Goal: Task Accomplishment & Management: Complete application form

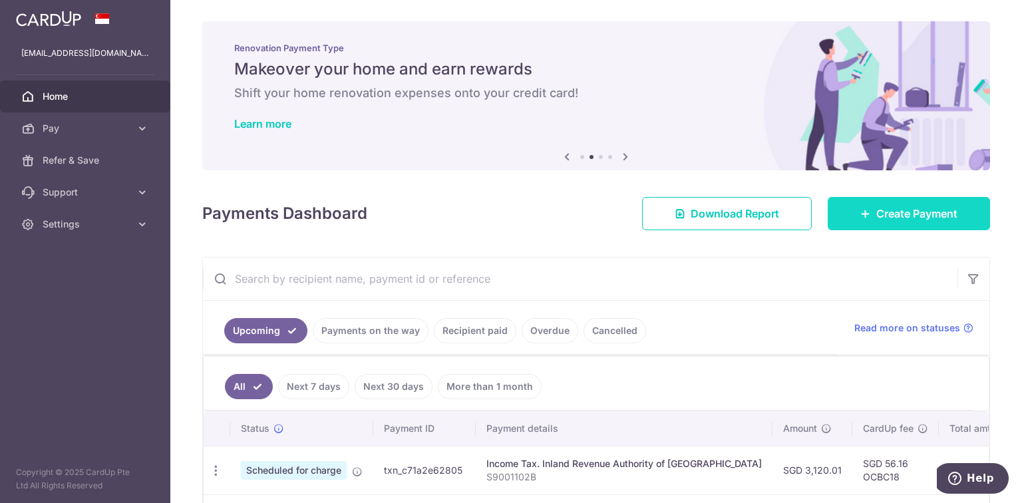
click at [903, 212] on span "Create Payment" at bounding box center [916, 214] width 81 height 16
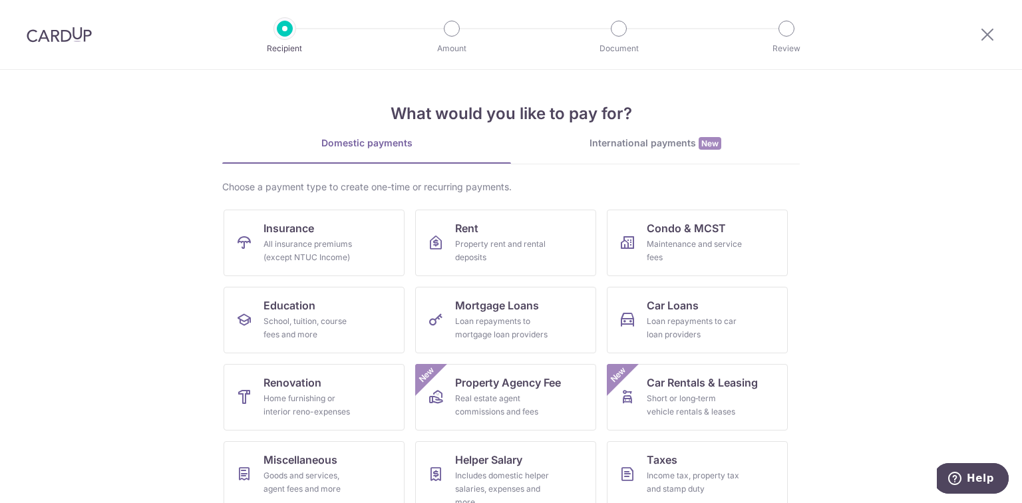
click at [69, 37] on img at bounding box center [59, 35] width 65 height 16
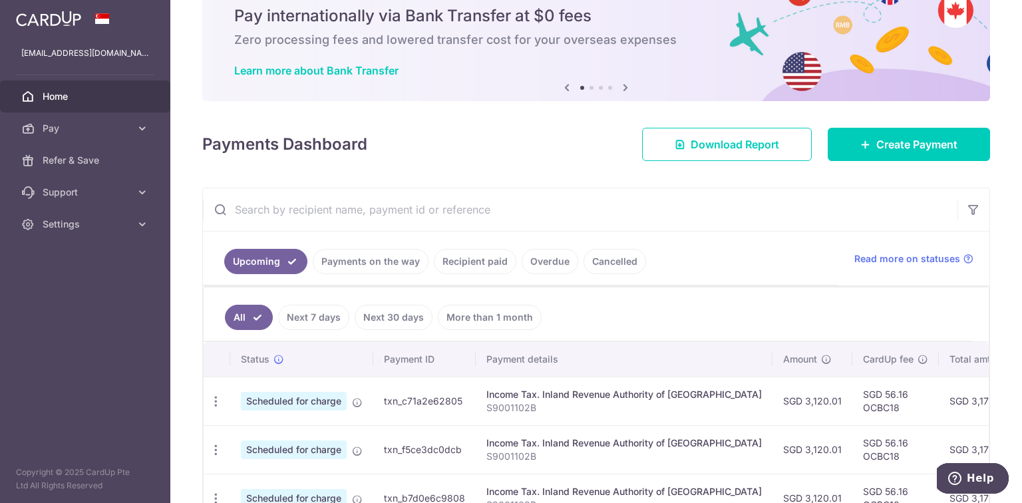
click at [492, 266] on link "Recipient paid" at bounding box center [475, 261] width 82 height 25
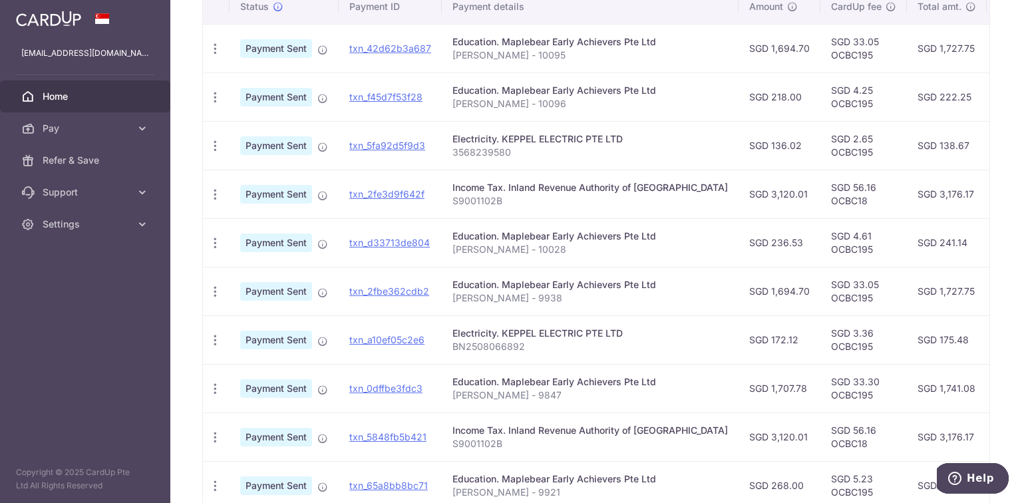
scroll to position [349, 0]
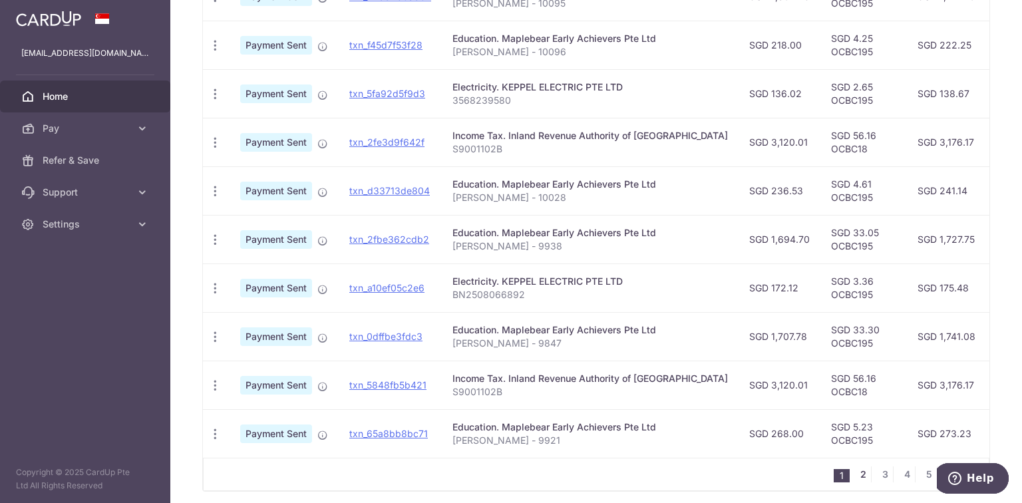
click at [859, 481] on link "2" at bounding box center [863, 474] width 16 height 16
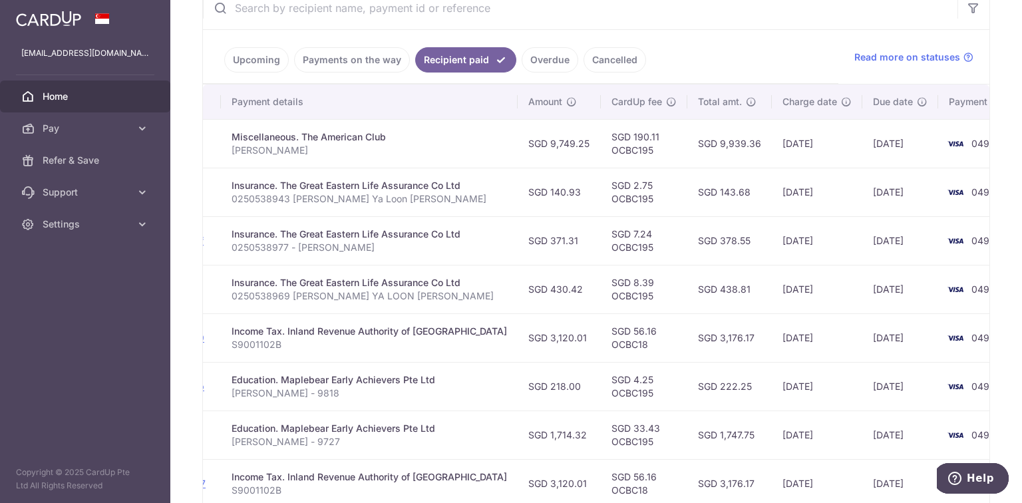
scroll to position [189, 0]
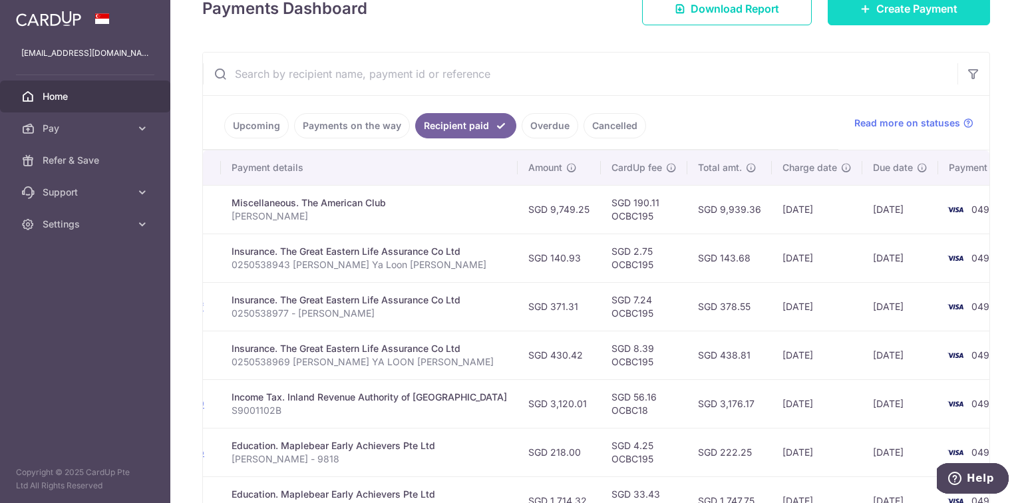
click at [923, 18] on link "Create Payment" at bounding box center [908, 8] width 162 height 33
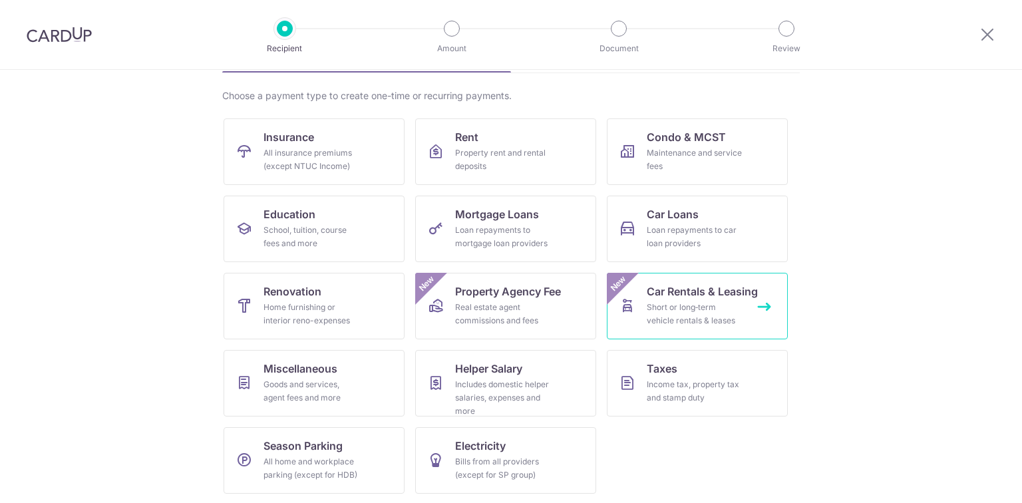
scroll to position [92, 0]
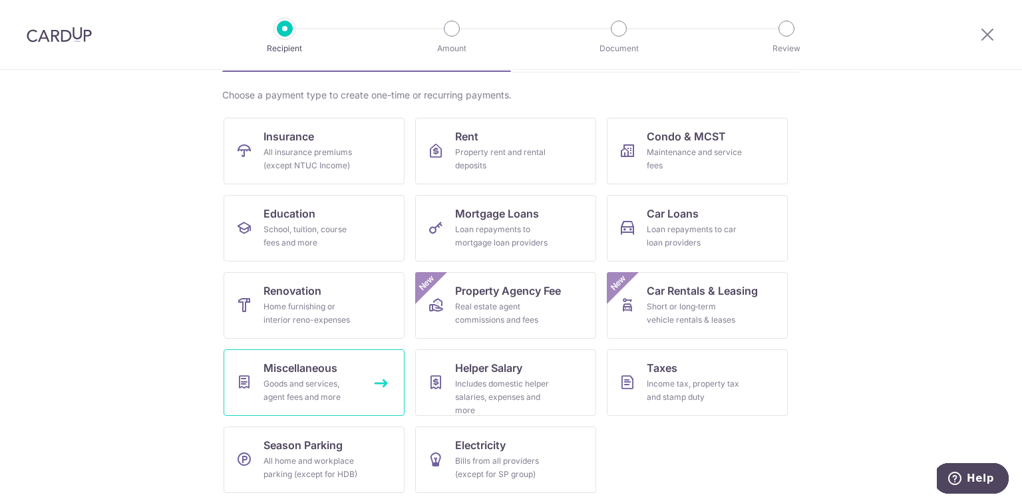
click at [317, 381] on div "Goods and services, agent fees and more" at bounding box center [311, 390] width 96 height 27
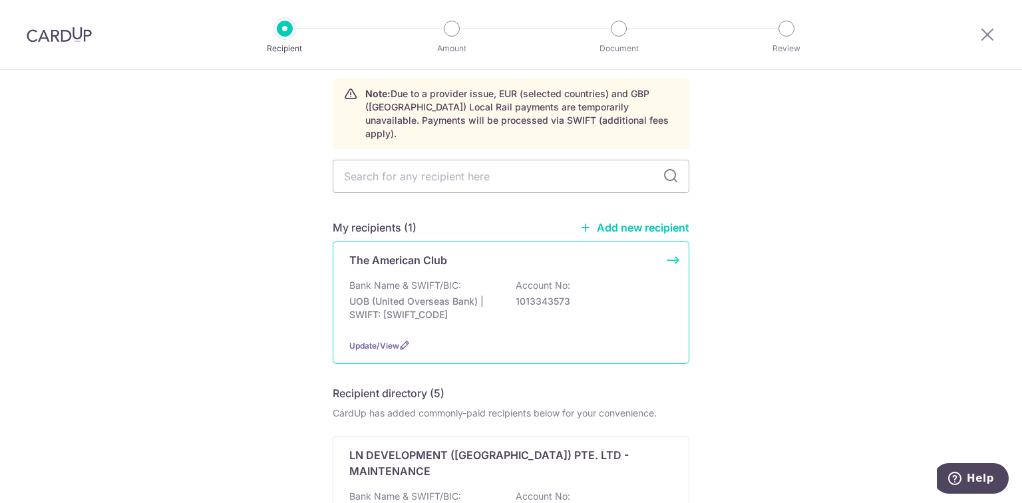
scroll to position [53, 0]
click at [674, 247] on div "The American Club Bank Name & SWIFT/BIC: UOB (United Overseas Bank) | SWIFT: [S…" at bounding box center [511, 301] width 357 height 123
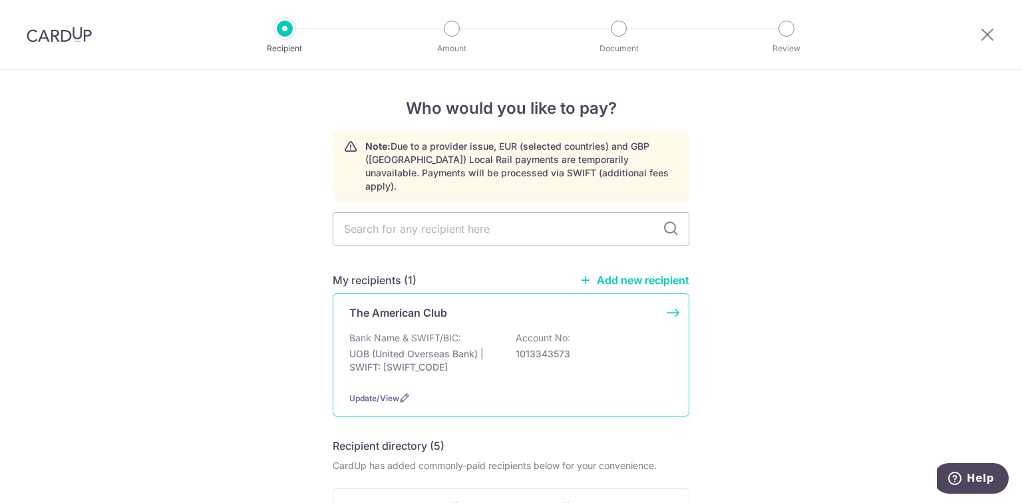
click at [495, 307] on div "The American Club Bank Name & SWIFT/BIC: UOB (United Overseas Bank) | SWIFT: [S…" at bounding box center [511, 354] width 357 height 123
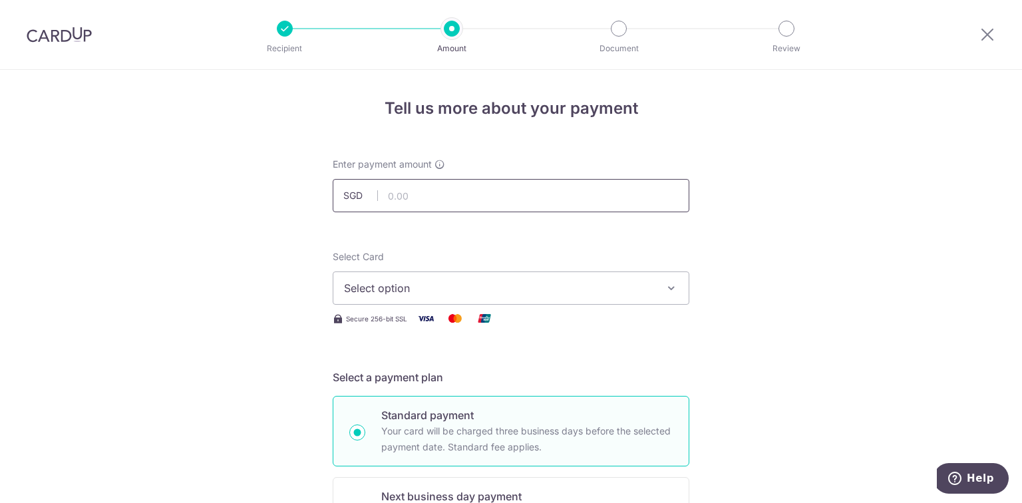
click at [436, 202] on input "text" at bounding box center [511, 195] width 357 height 33
click at [488, 201] on input "text" at bounding box center [511, 195] width 357 height 33
paste input "2,285.48"
type input "2,285.48"
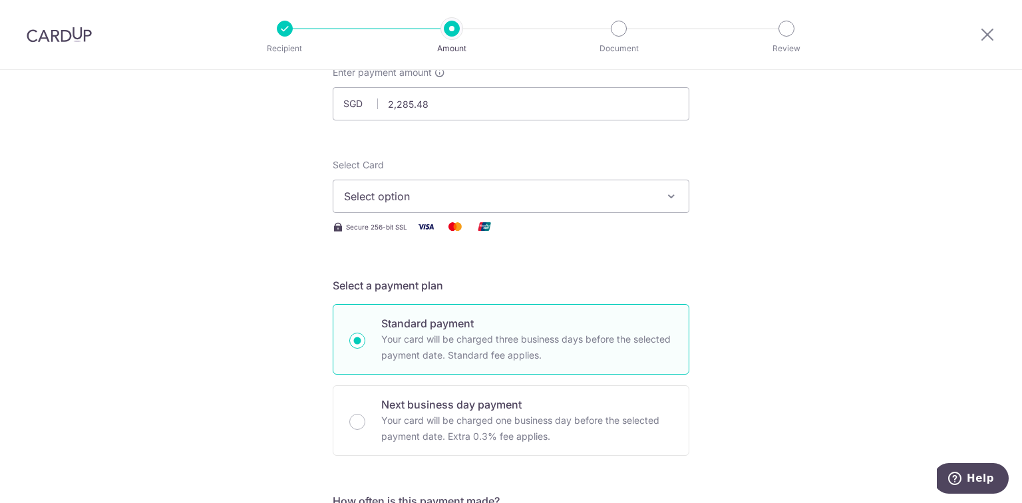
scroll to position [106, 0]
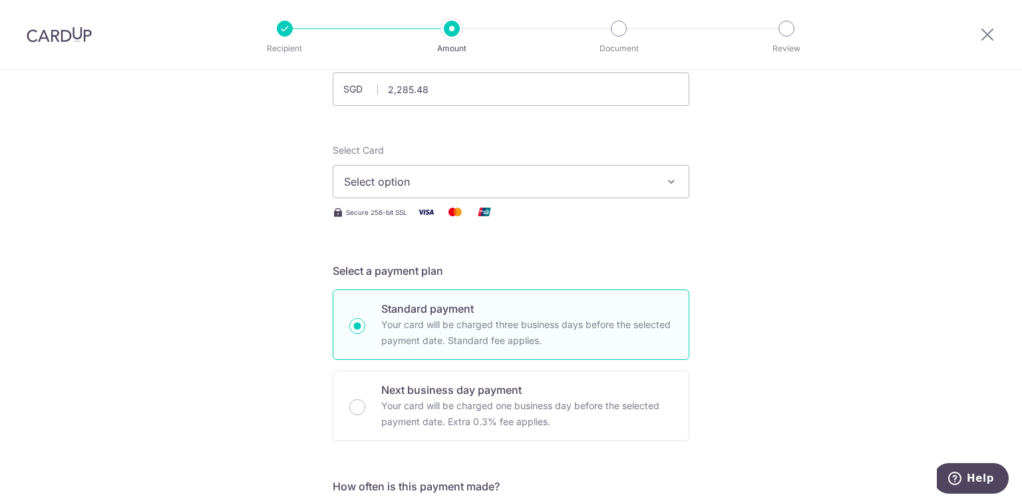
click at [416, 185] on span "Select option" at bounding box center [499, 182] width 310 height 16
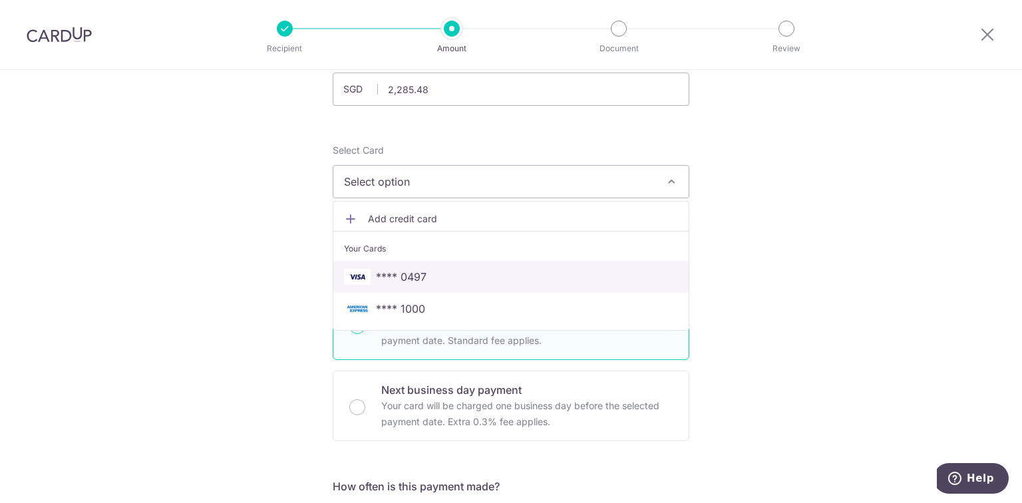
click at [414, 270] on span "**** 0497" at bounding box center [401, 277] width 51 height 16
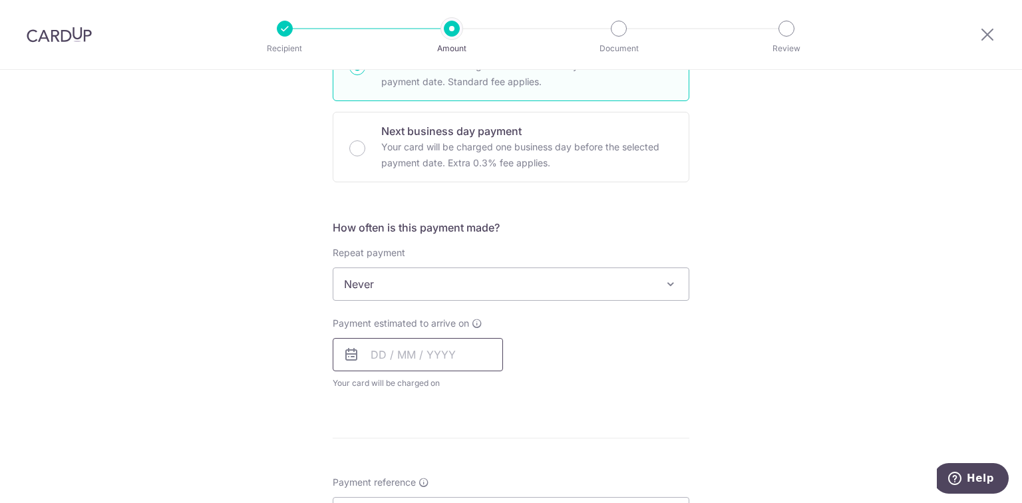
scroll to position [372, 0]
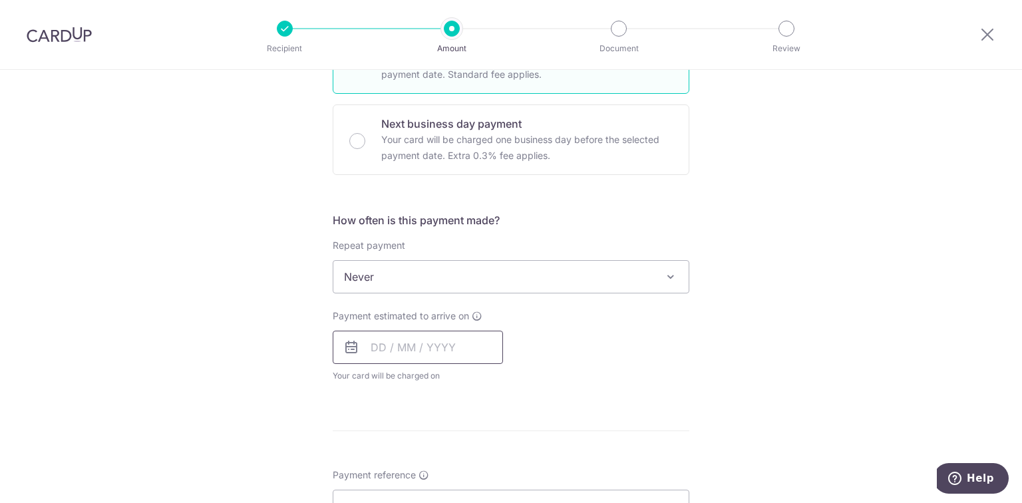
click at [378, 350] on input "text" at bounding box center [418, 347] width 170 height 33
click at [293, 394] on div "Tell us more about your payment Enter payment amount SGD 2,285.48 2285.48 Selec…" at bounding box center [511, 298] width 1022 height 1203
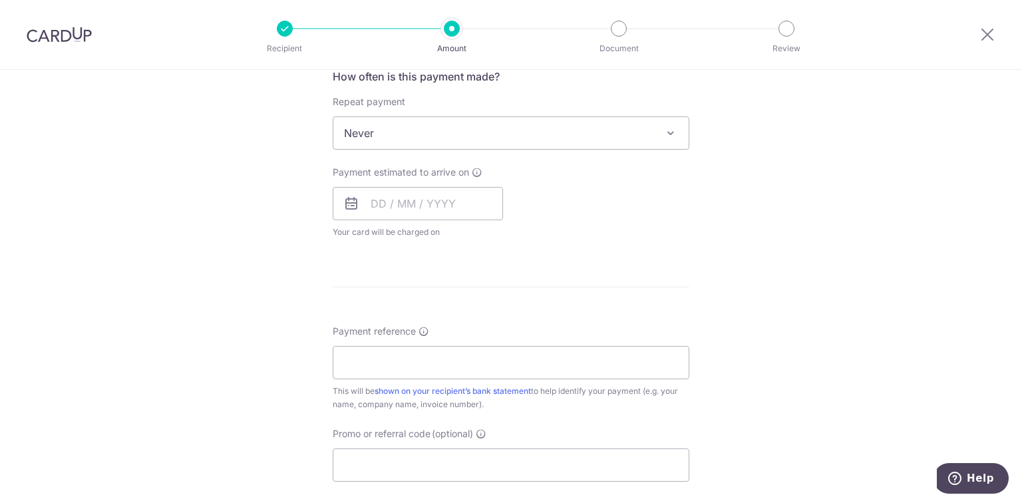
scroll to position [532, 0]
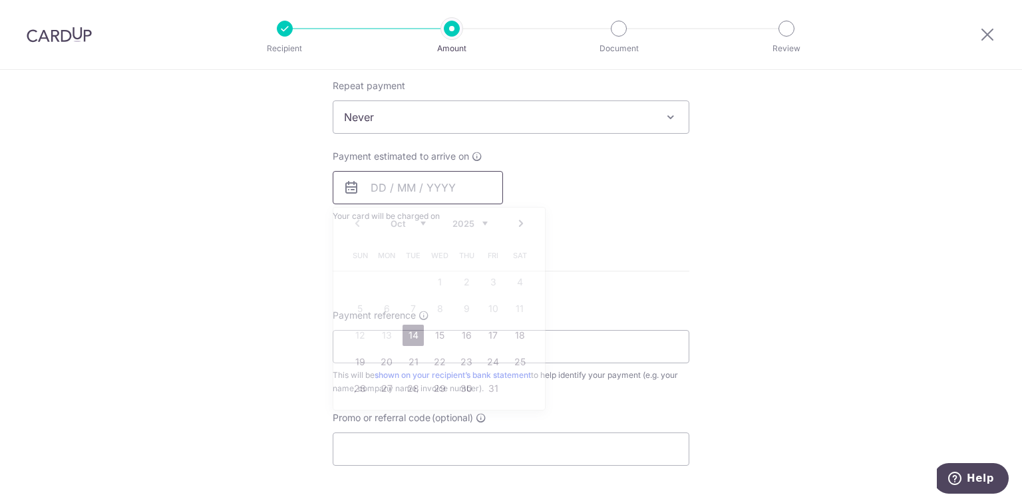
click at [407, 200] on input "text" at bounding box center [418, 187] width 170 height 33
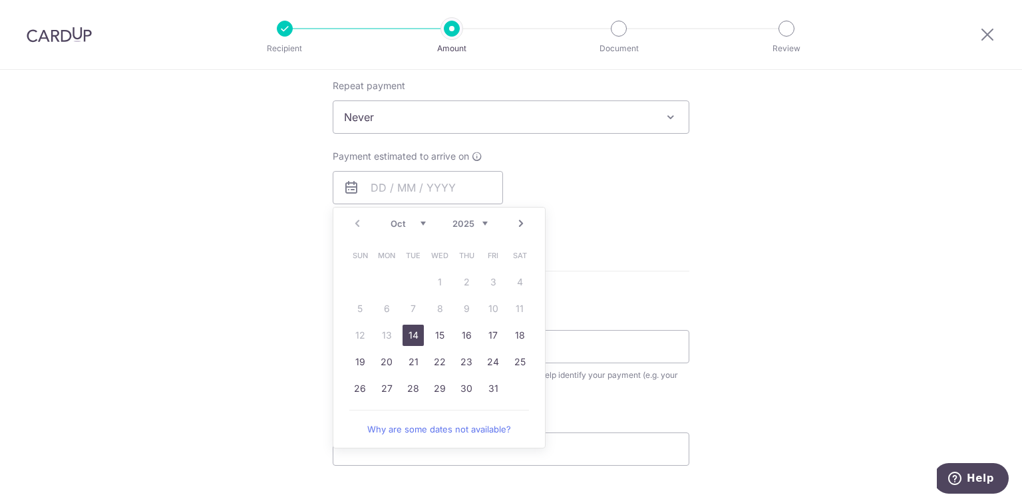
click at [412, 334] on link "14" at bounding box center [412, 335] width 21 height 21
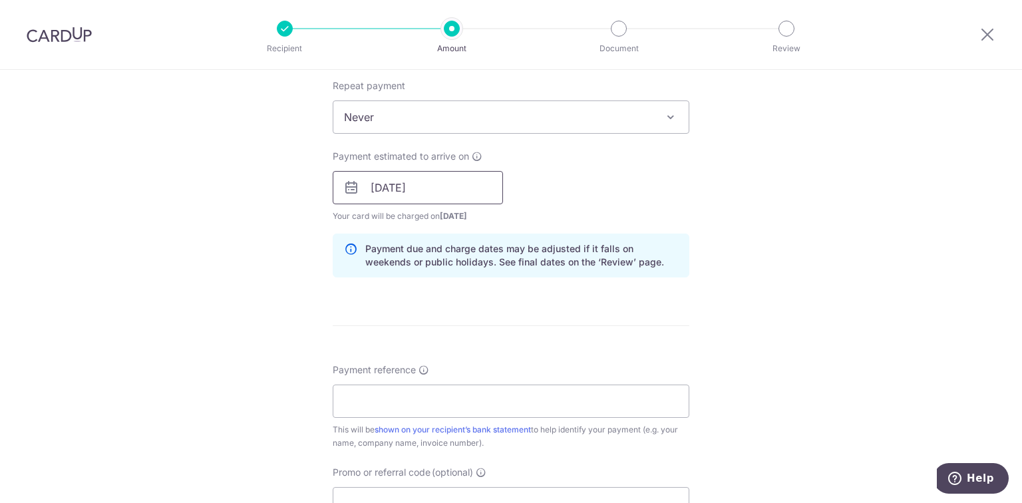
click at [437, 182] on input "[DATE]" at bounding box center [418, 187] width 170 height 33
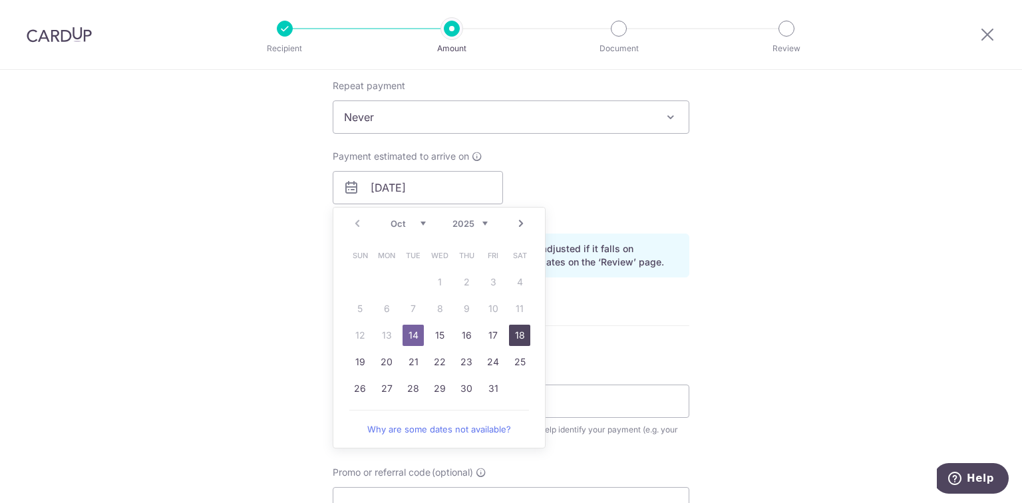
click at [513, 330] on link "18" at bounding box center [519, 335] width 21 height 21
type input "[DATE]"
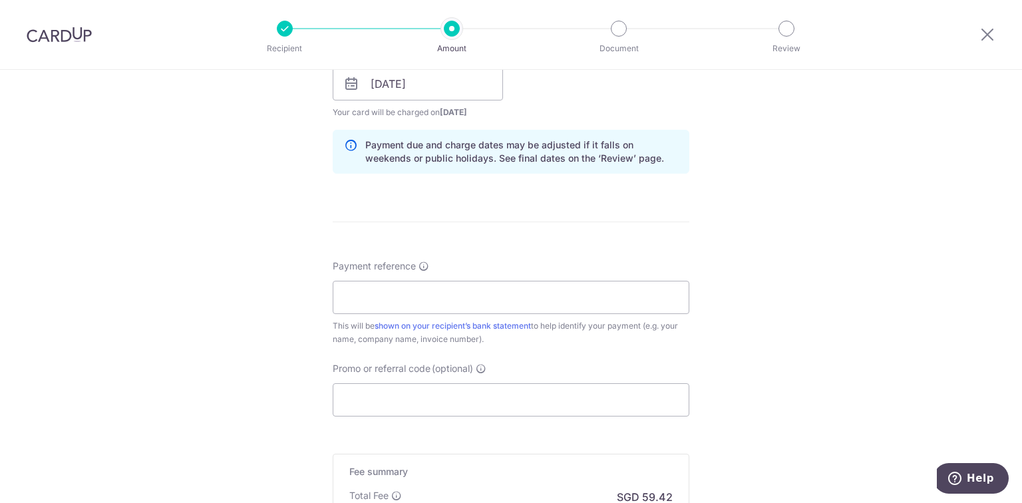
scroll to position [639, 0]
click at [428, 276] on div "Payment reference This will be shown on your recipient’s bank statement to help…" at bounding box center [511, 300] width 357 height 86
click at [426, 289] on input "Payment reference" at bounding box center [511, 294] width 357 height 33
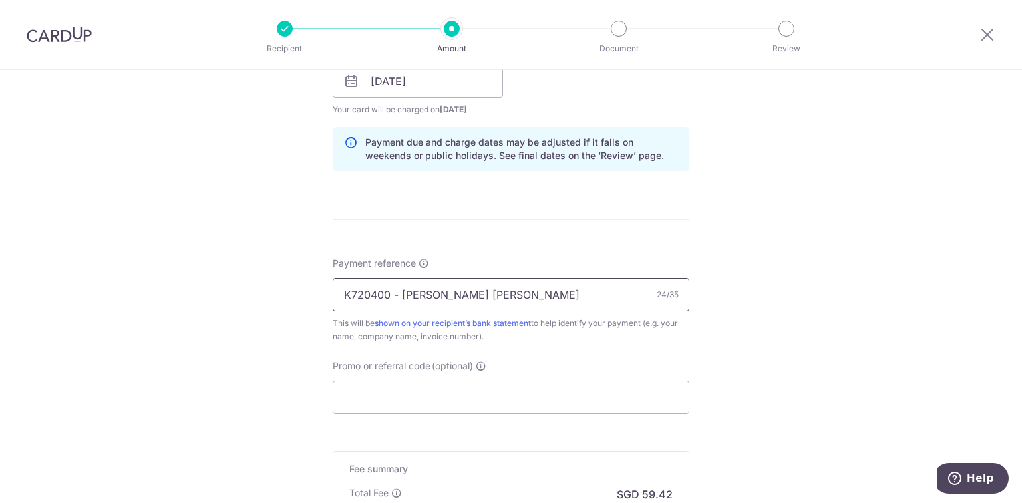
type input "K720400 - [PERSON_NAME] [PERSON_NAME]"
click at [869, 380] on div "Tell us more about your payment Enter payment amount SGD 2,285.48 2285.48 Selec…" at bounding box center [511, 60] width 1022 height 1258
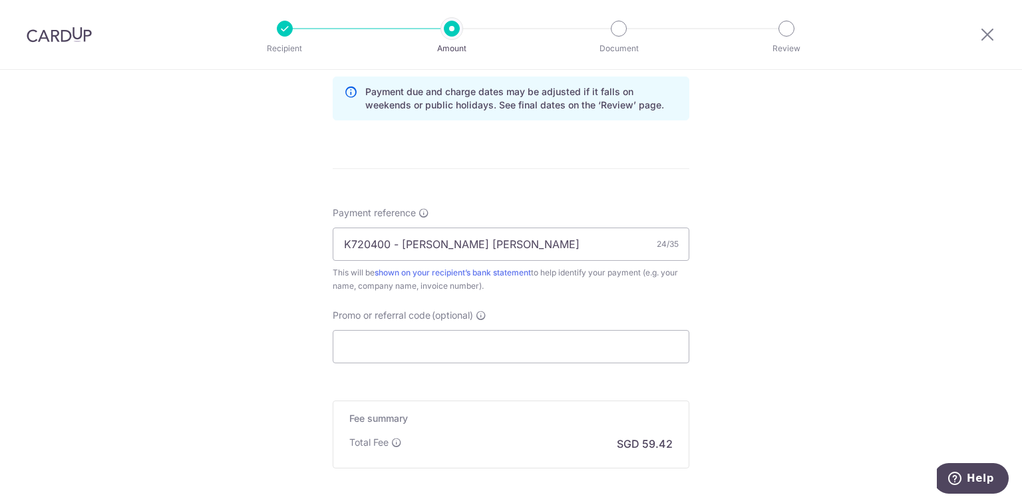
scroll to position [692, 0]
click at [412, 337] on input "Promo or referral code (optional)" at bounding box center [511, 343] width 357 height 33
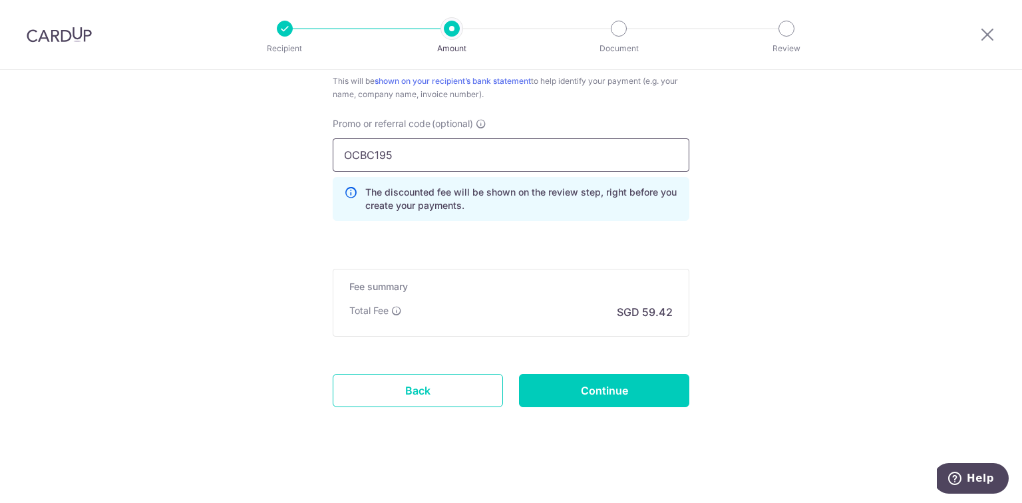
scroll to position [883, 0]
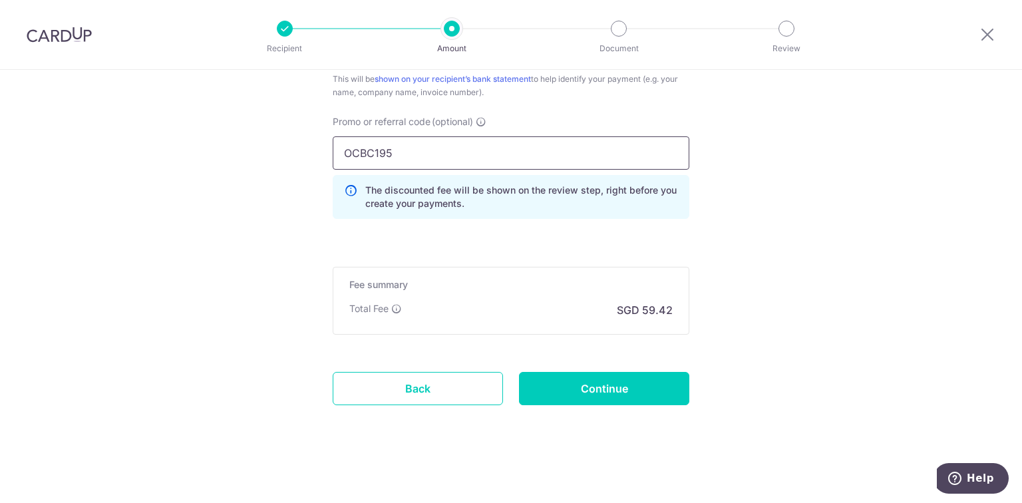
type input "OCBC195"
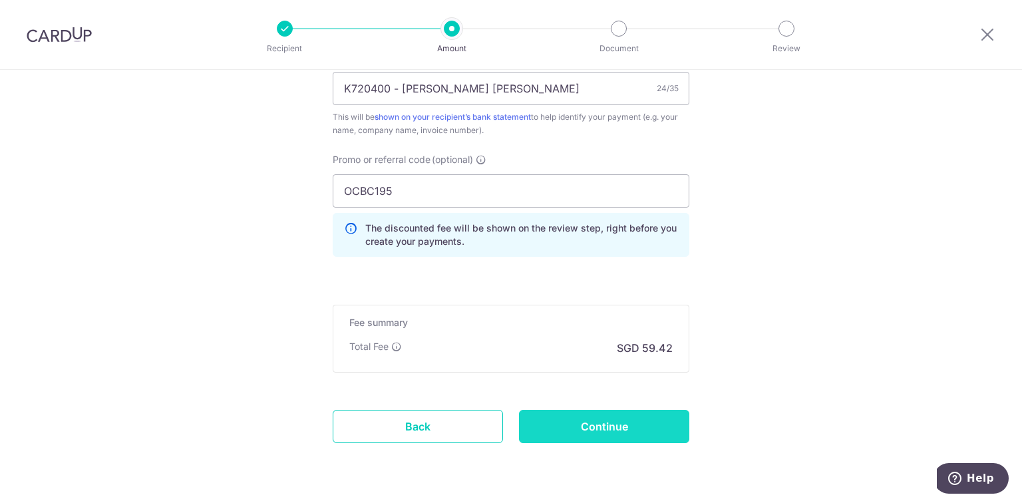
scroll to position [851, 0]
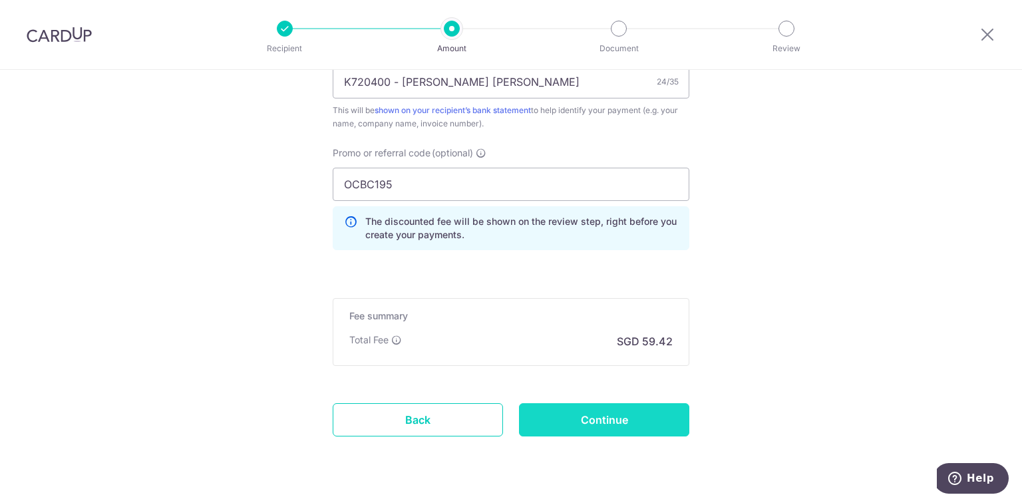
click at [594, 412] on input "Continue" at bounding box center [604, 419] width 170 height 33
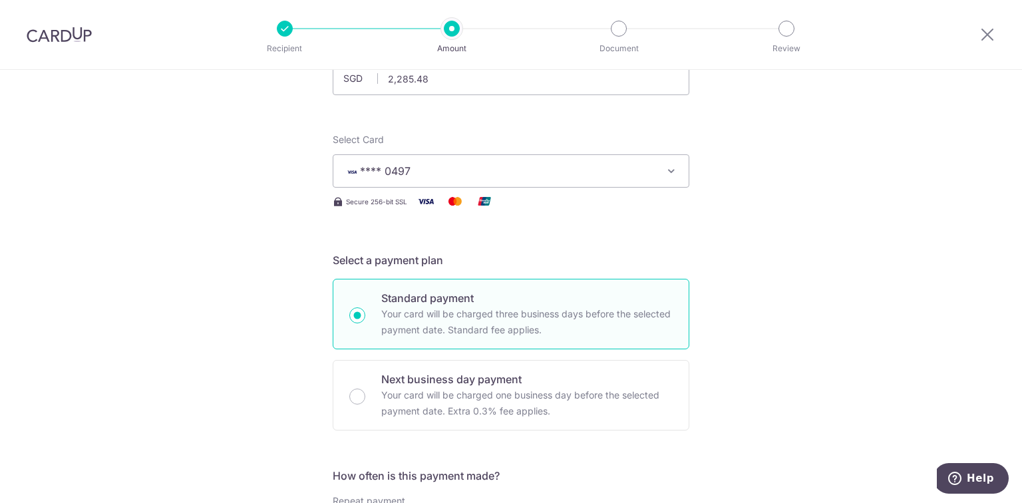
scroll to position [106, 0]
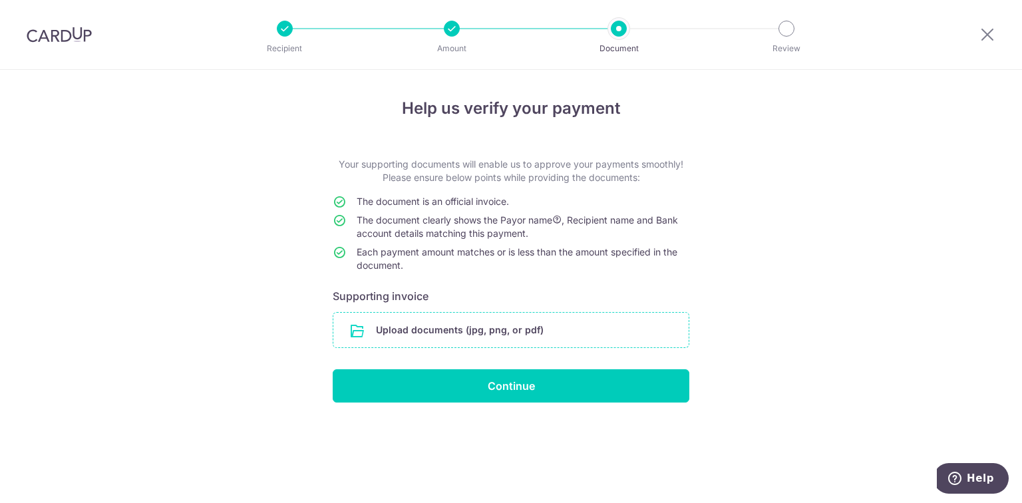
click at [472, 322] on input "file" at bounding box center [510, 330] width 355 height 35
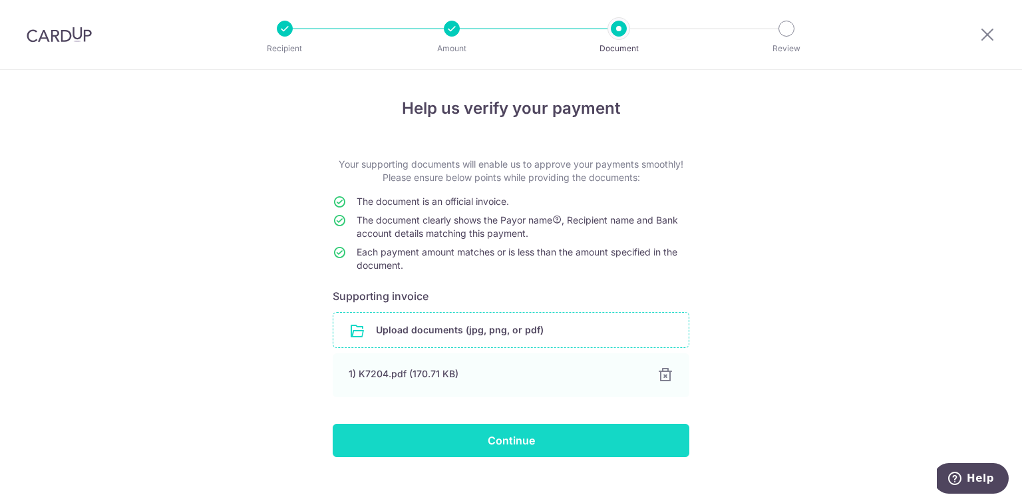
click at [506, 445] on input "Continue" at bounding box center [511, 440] width 357 height 33
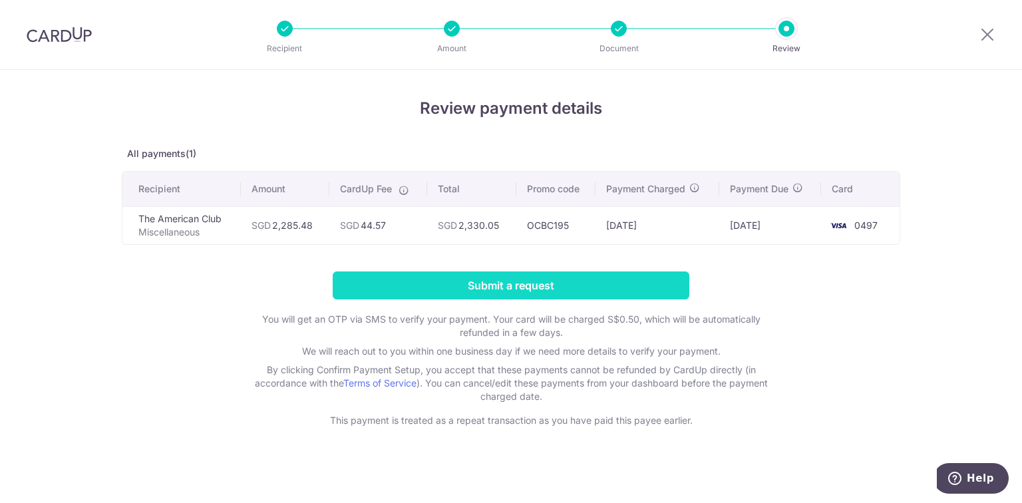
click at [515, 285] on input "Submit a request" at bounding box center [511, 285] width 357 height 28
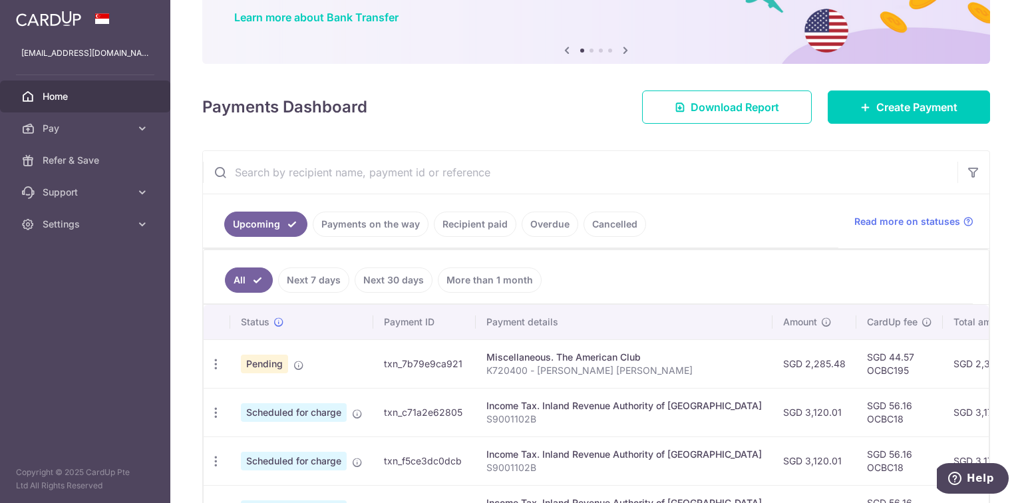
scroll to position [213, 0]
